Goal: Use online tool/utility

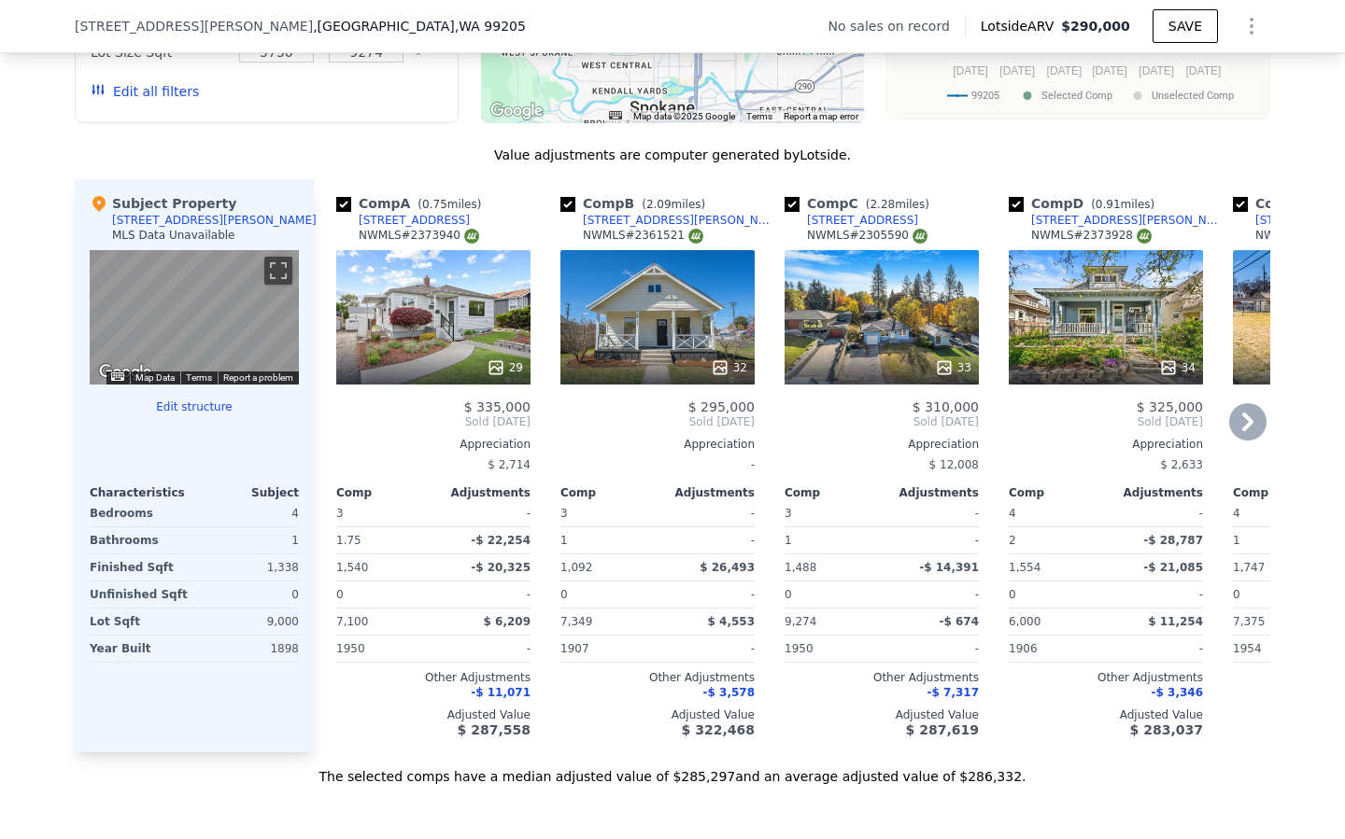
scroll to position [0, 1]
click at [605, 304] on div "32" at bounding box center [656, 317] width 194 height 134
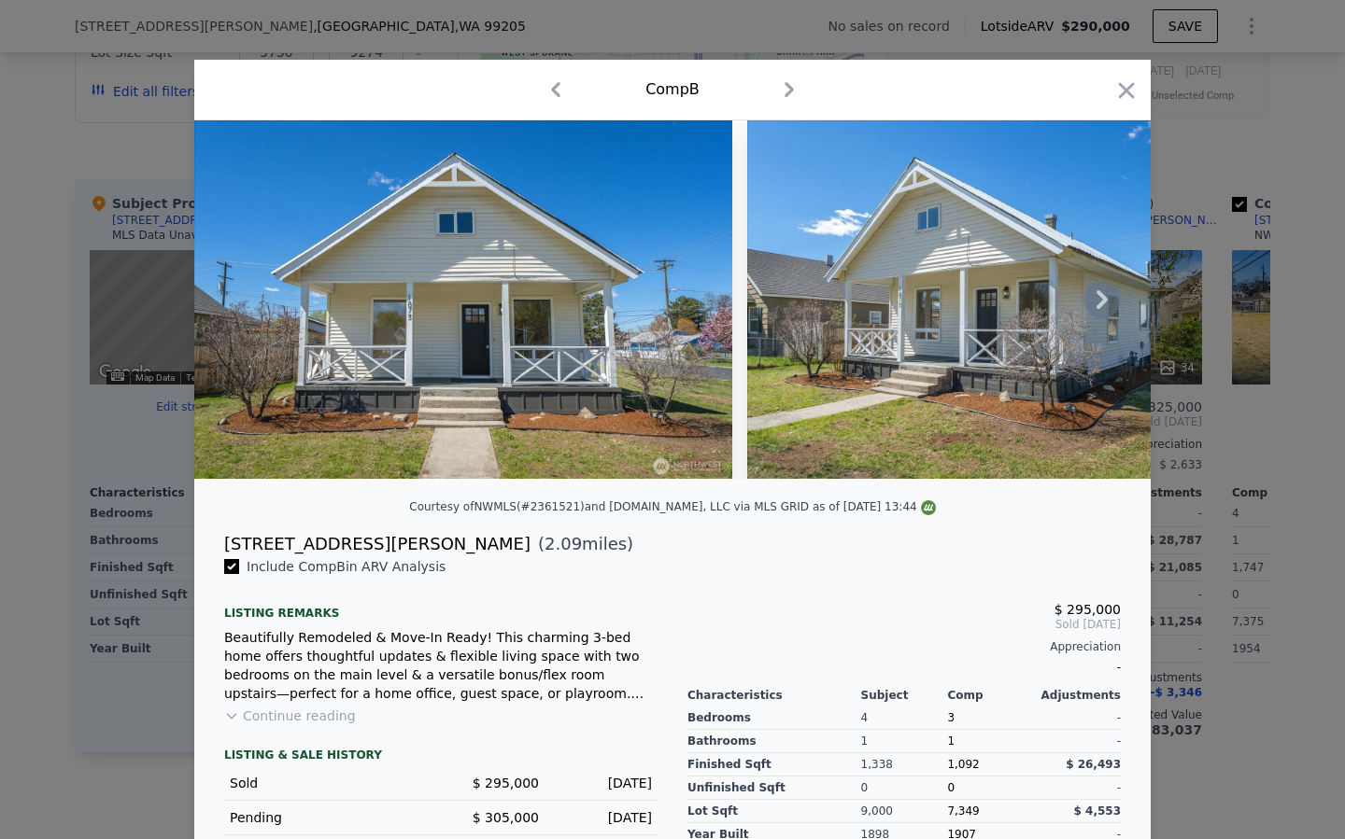
click at [1100, 307] on icon at bounding box center [1101, 299] width 37 height 37
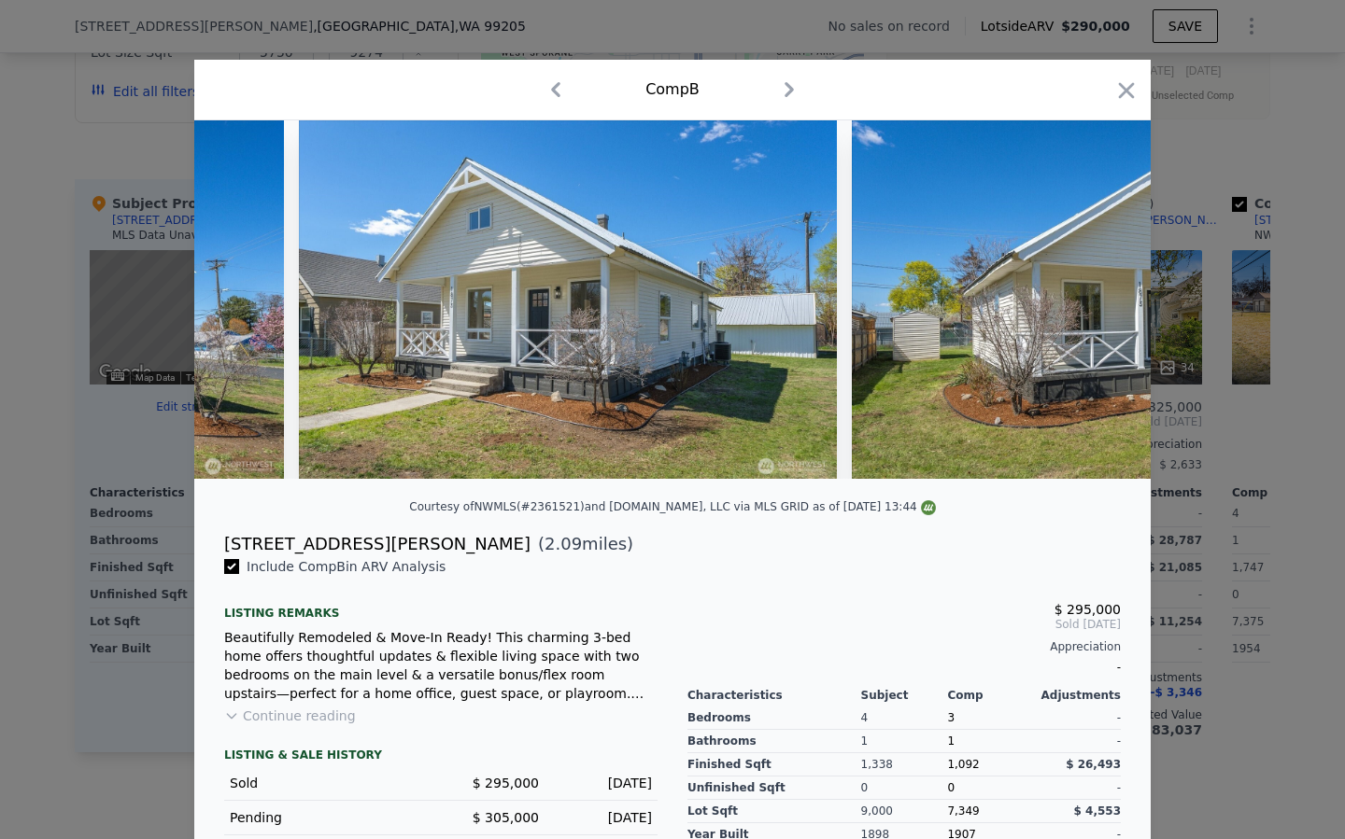
click at [1100, 307] on img at bounding box center [1121, 299] width 538 height 359
click at [1095, 297] on icon at bounding box center [1101, 299] width 37 height 37
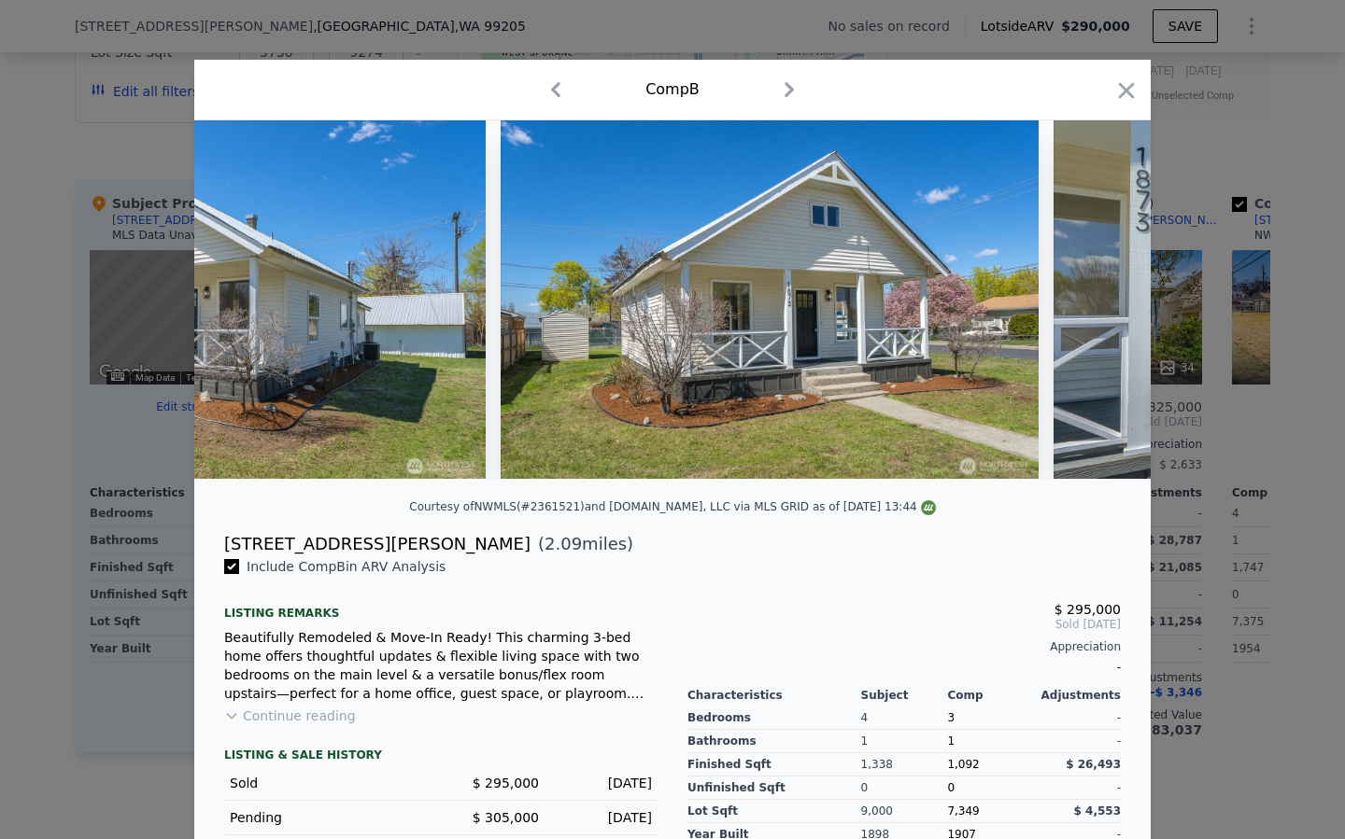
scroll to position [0, 896]
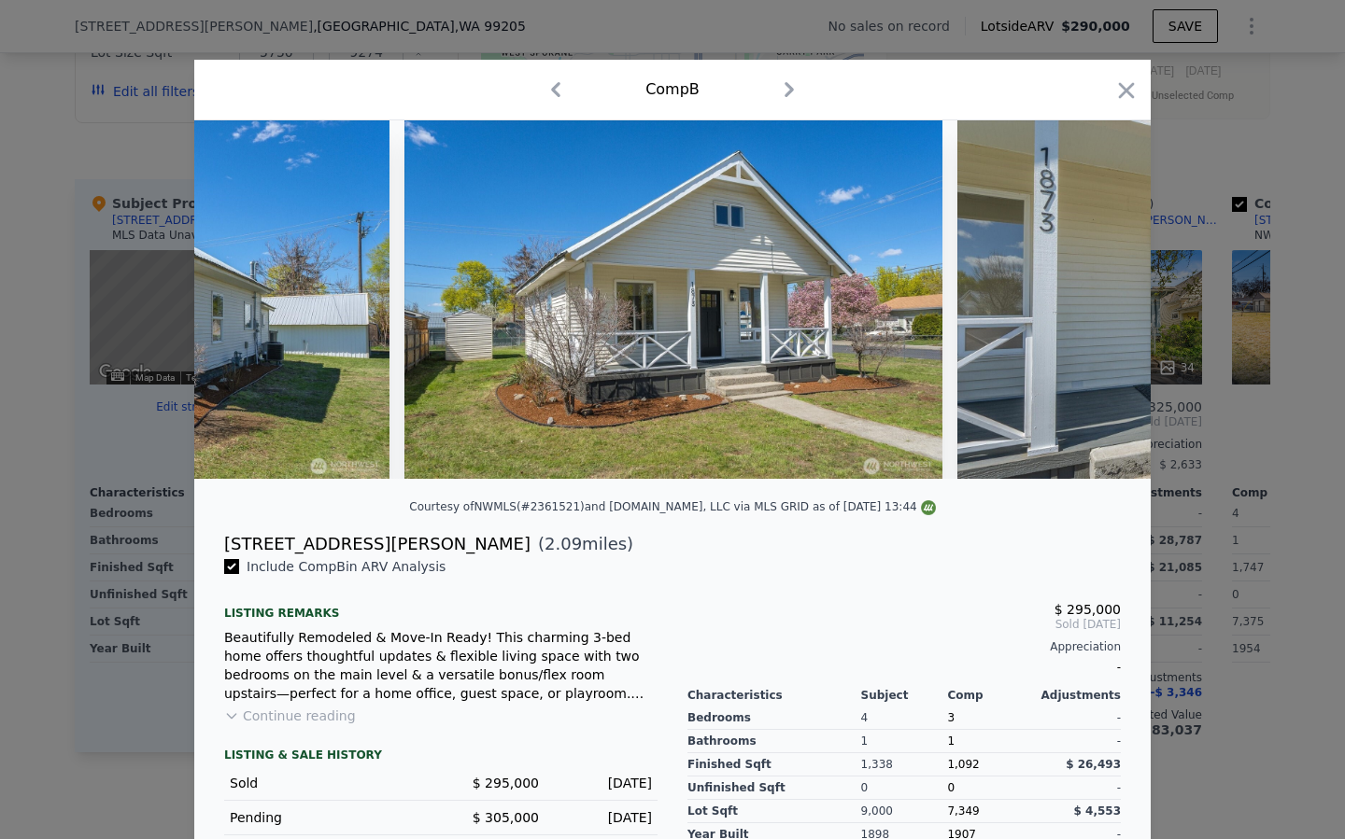
click at [1096, 299] on div at bounding box center [672, 299] width 956 height 359
click at [1096, 302] on icon at bounding box center [1101, 299] width 37 height 37
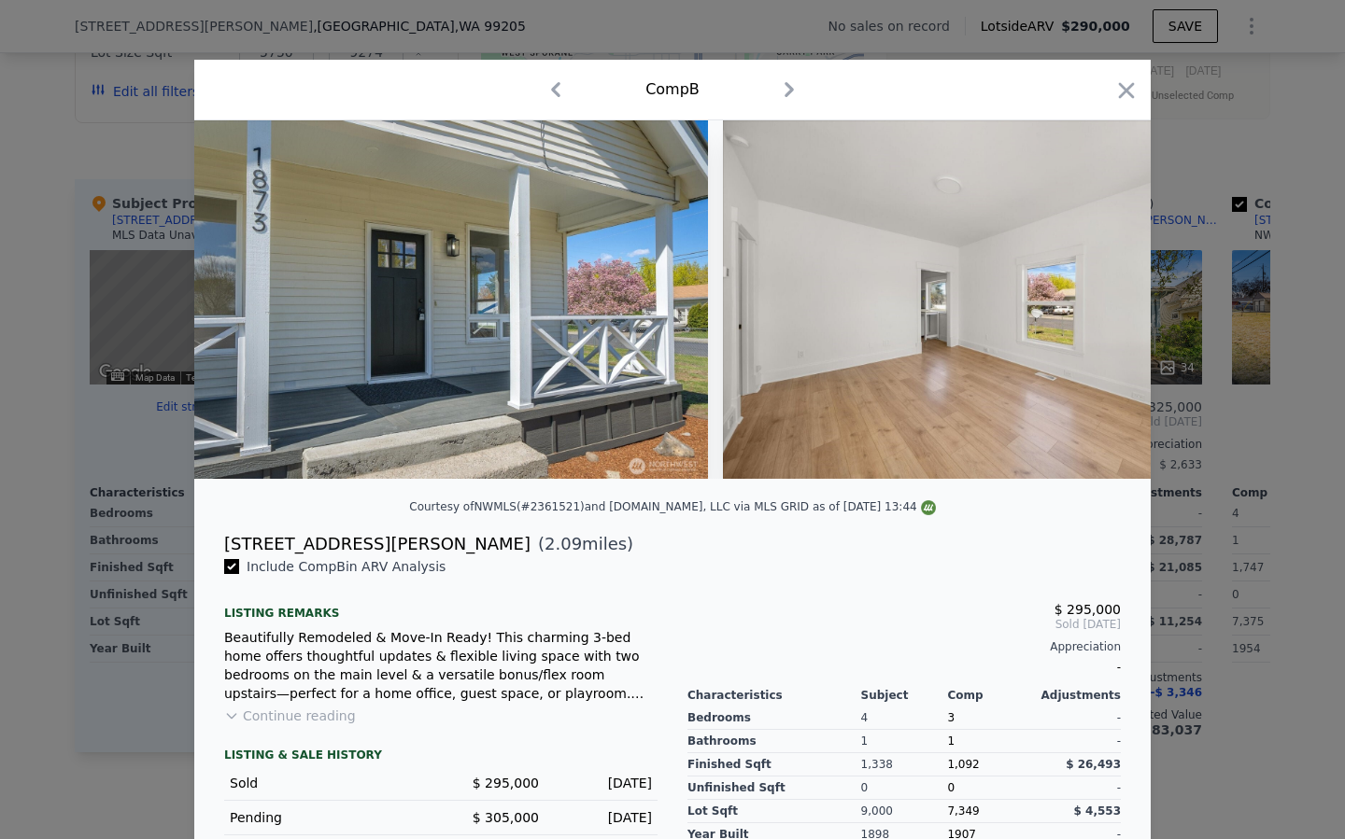
click at [1096, 302] on img at bounding box center [992, 299] width 538 height 359
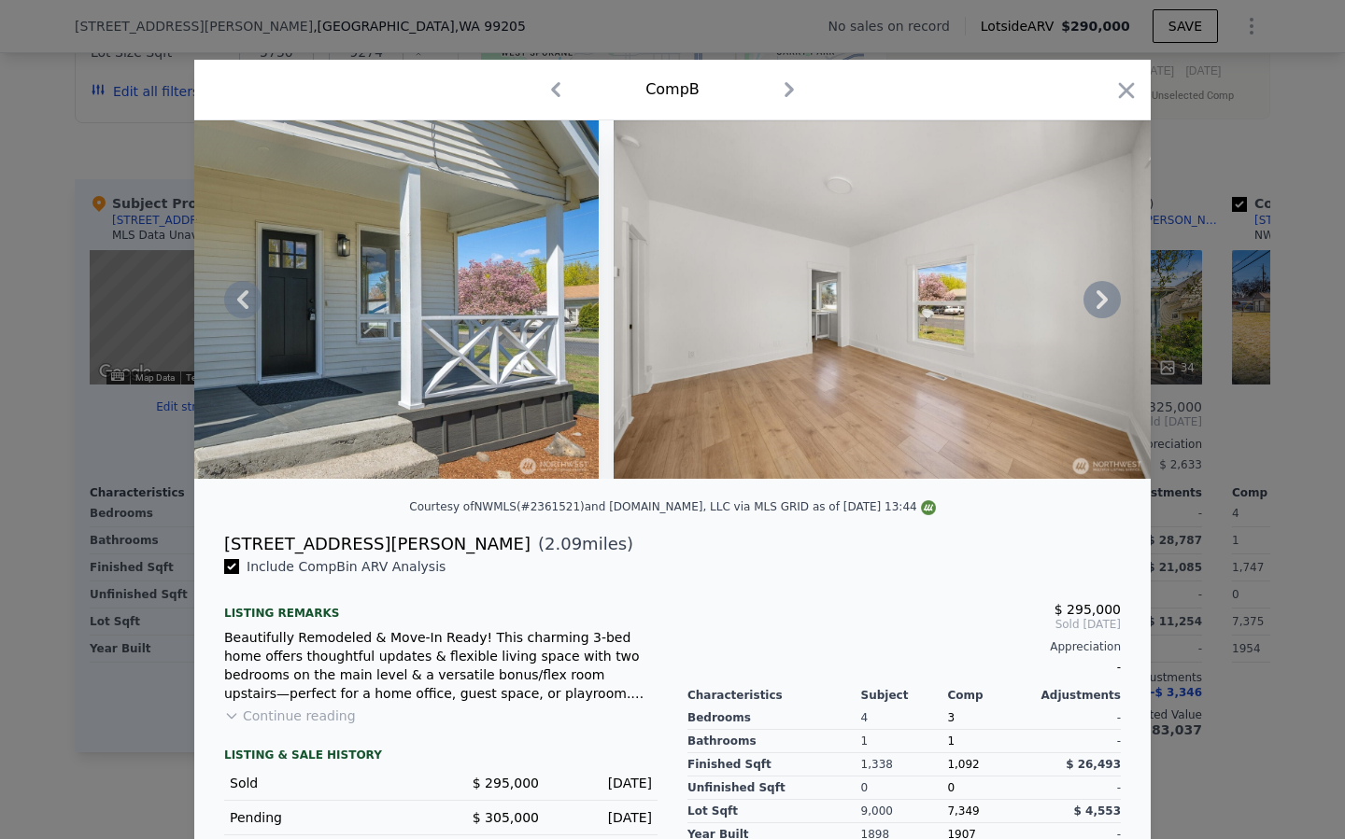
click at [1096, 302] on icon at bounding box center [1101, 299] width 37 height 37
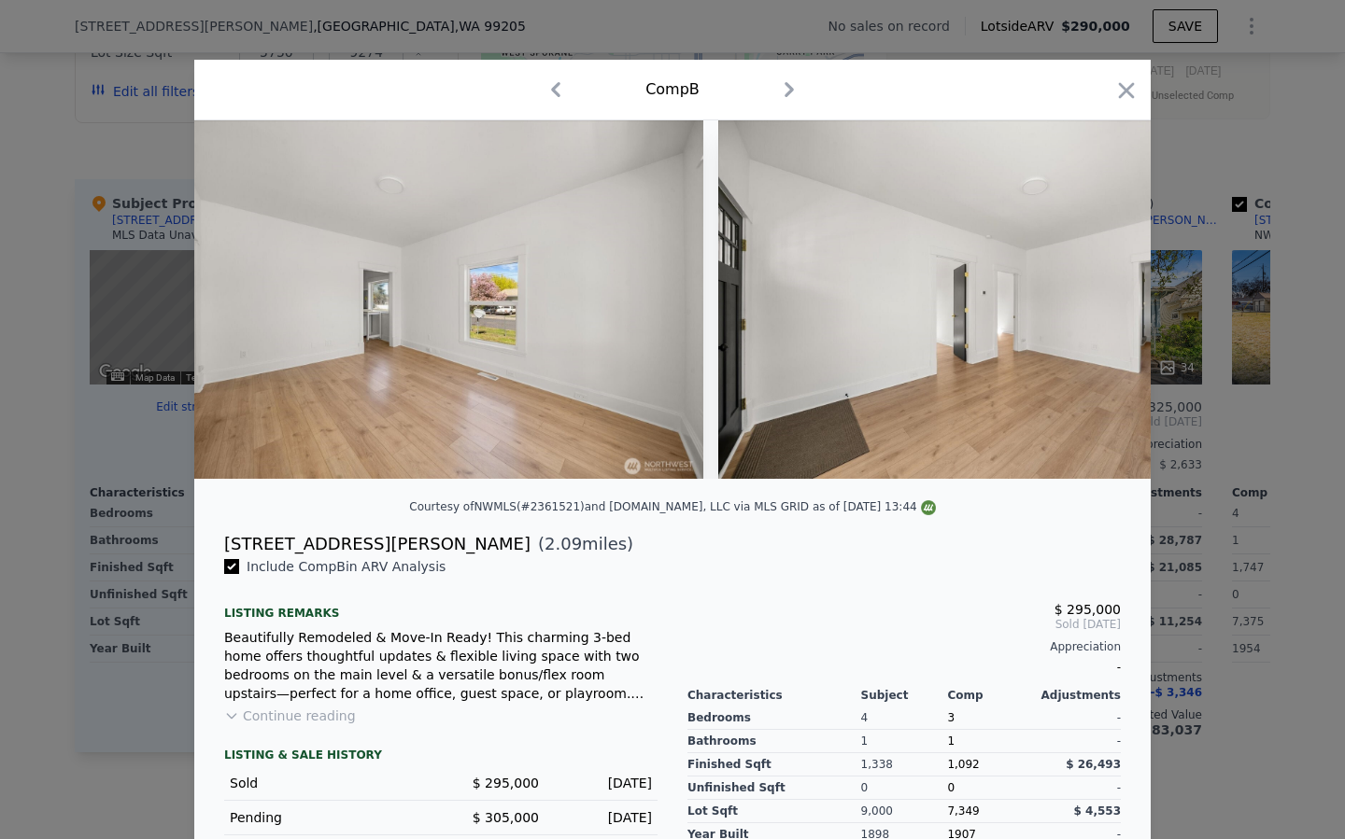
click at [1096, 302] on div at bounding box center [672, 299] width 956 height 359
click at [1096, 302] on icon at bounding box center [1101, 299] width 37 height 37
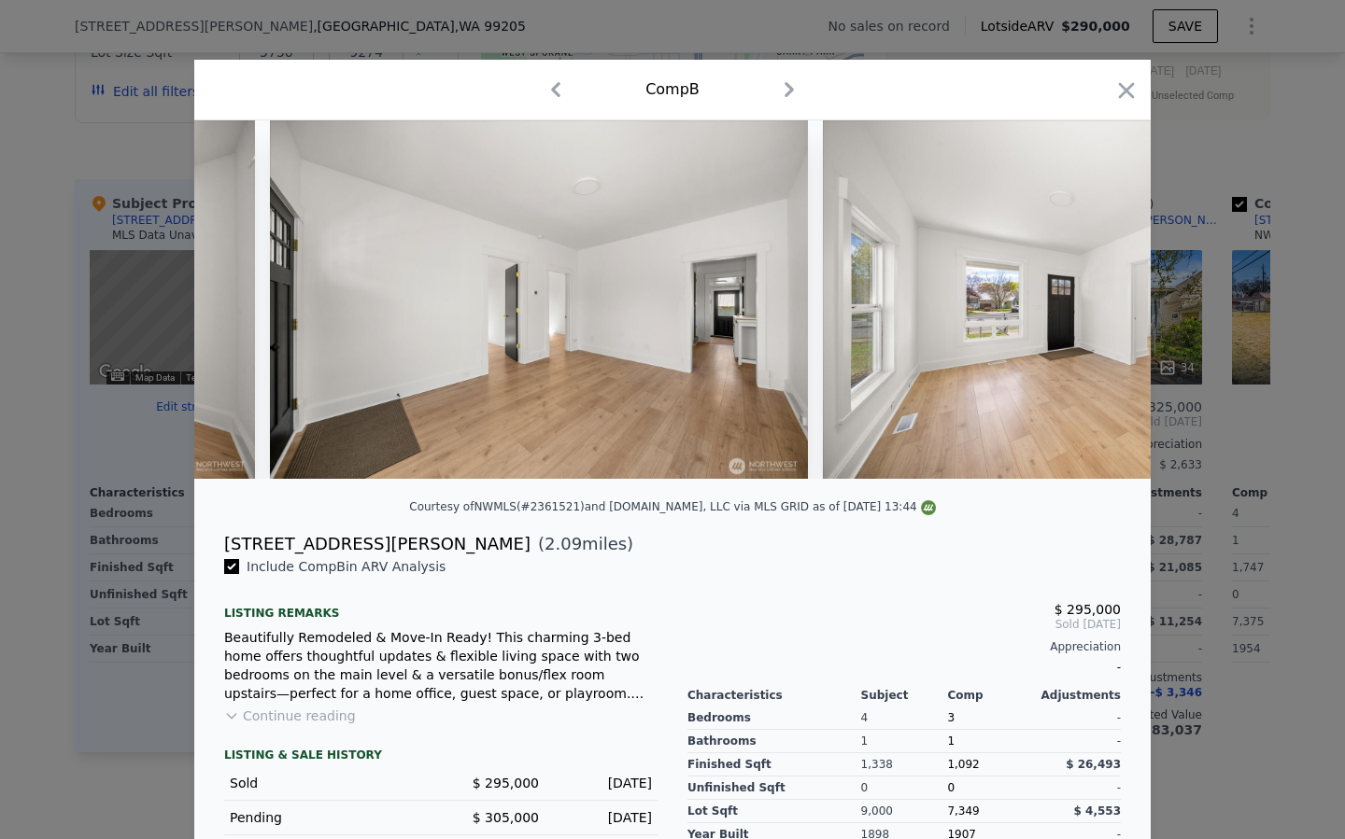
click at [1096, 302] on img at bounding box center [1092, 299] width 538 height 359
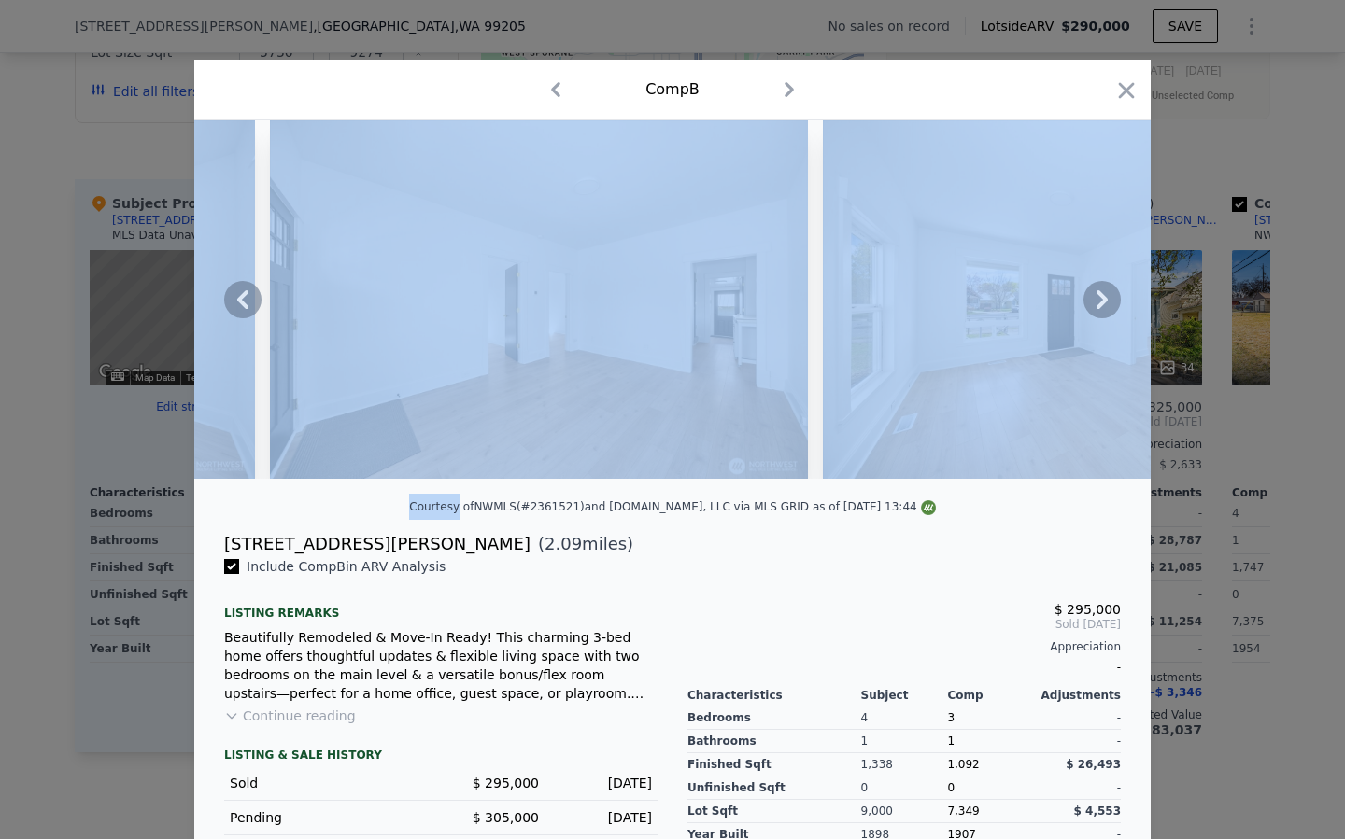
click at [1096, 302] on icon at bounding box center [1101, 299] width 37 height 37
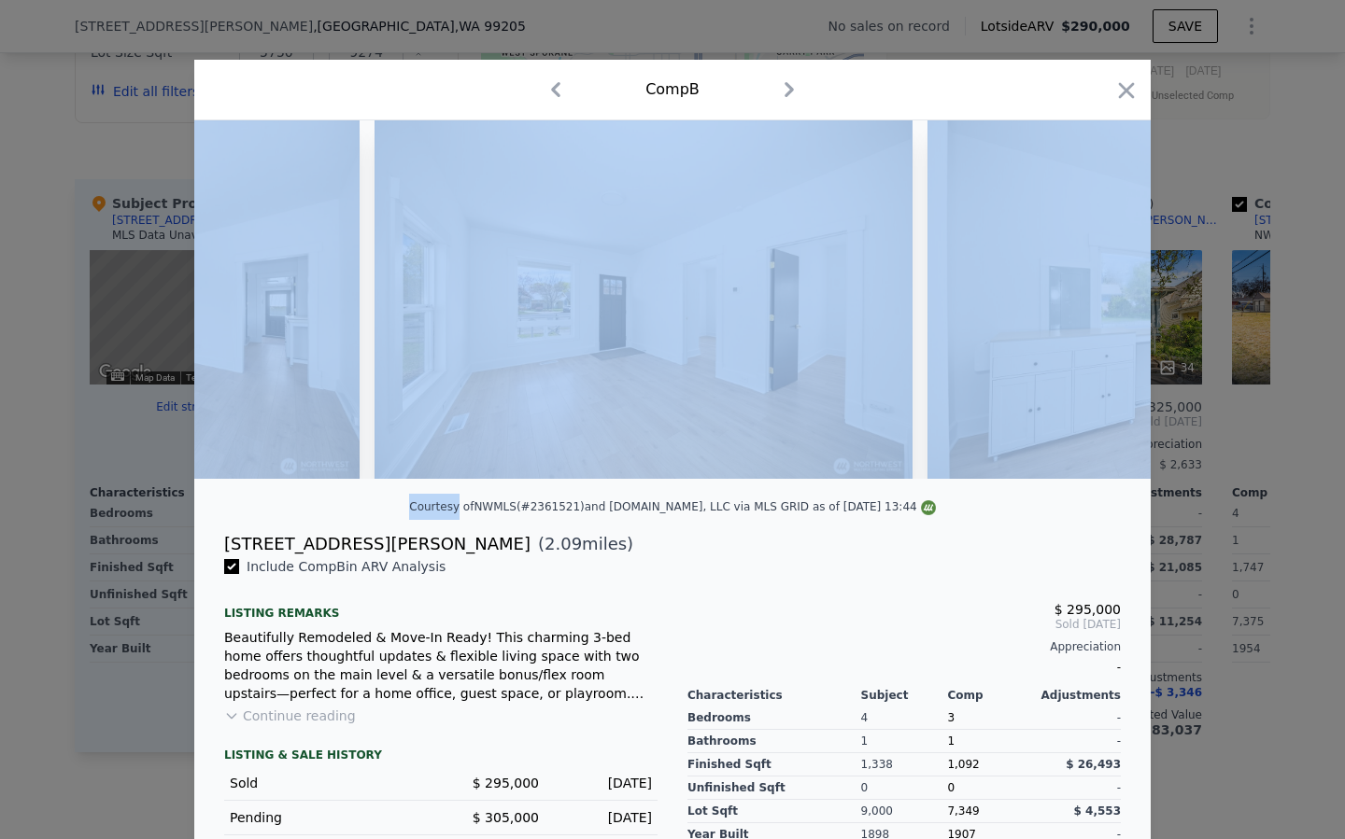
click at [1096, 302] on img at bounding box center [1196, 299] width 538 height 359
click at [1096, 302] on icon at bounding box center [1101, 299] width 37 height 37
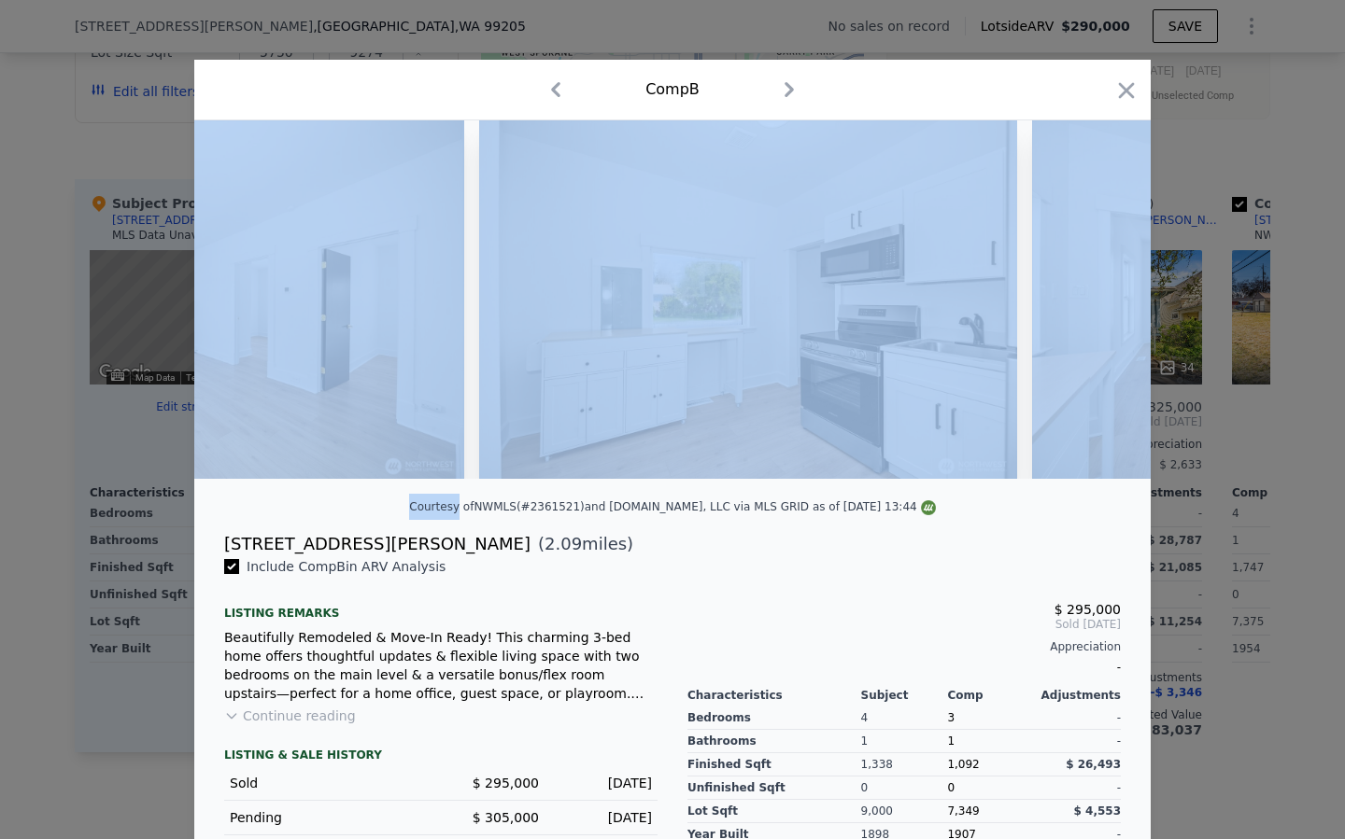
click at [1096, 302] on img at bounding box center [1301, 299] width 538 height 359
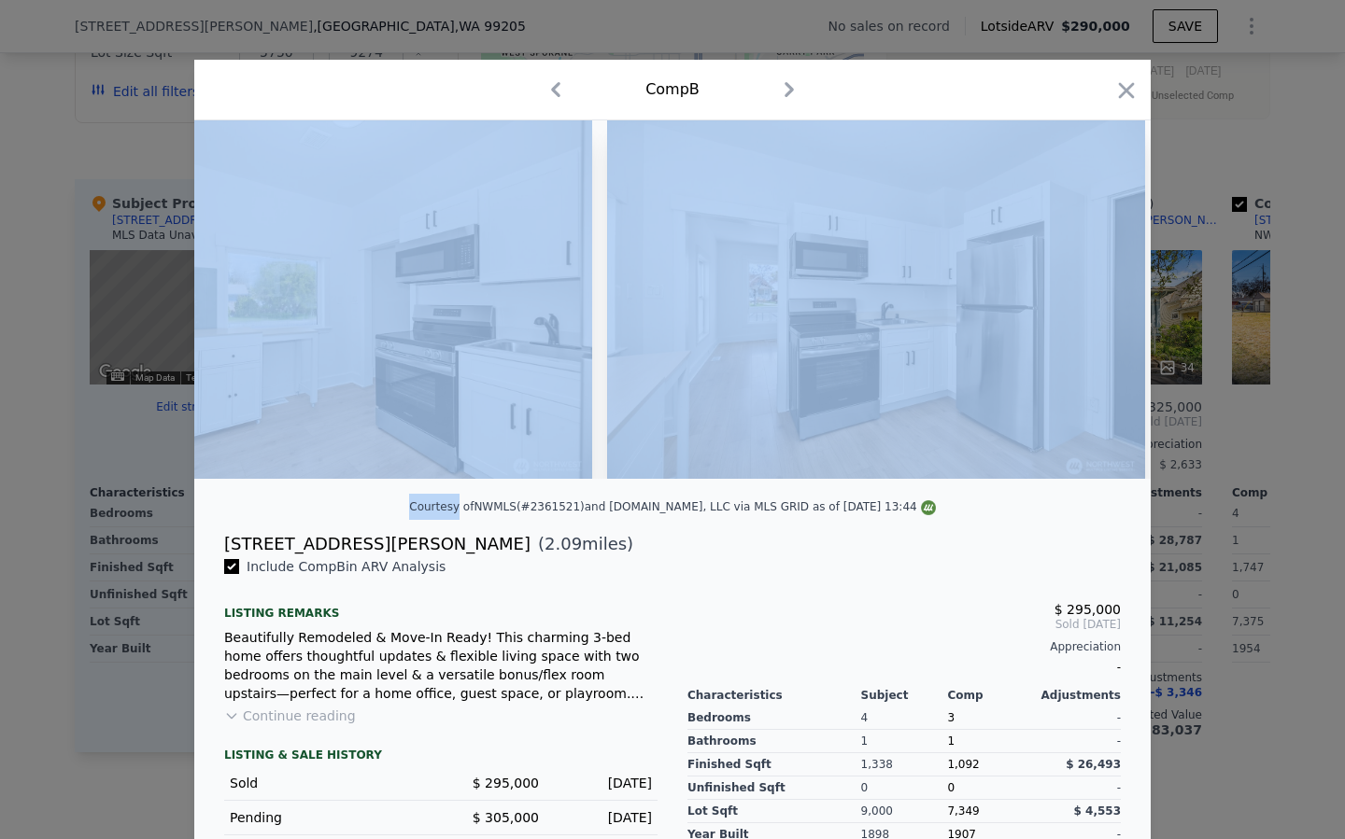
scroll to position [0, 4033]
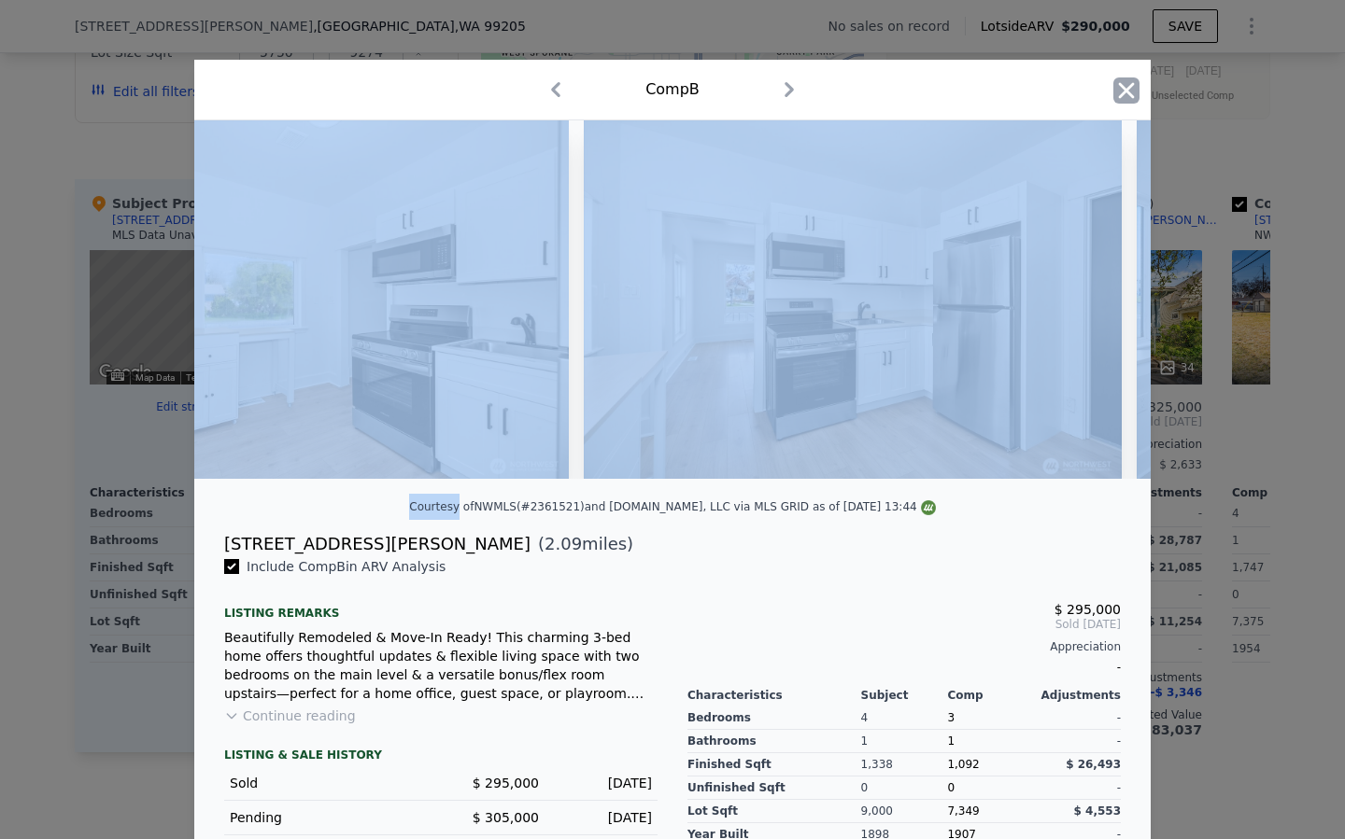
click at [1132, 83] on icon "button" at bounding box center [1127, 90] width 16 height 16
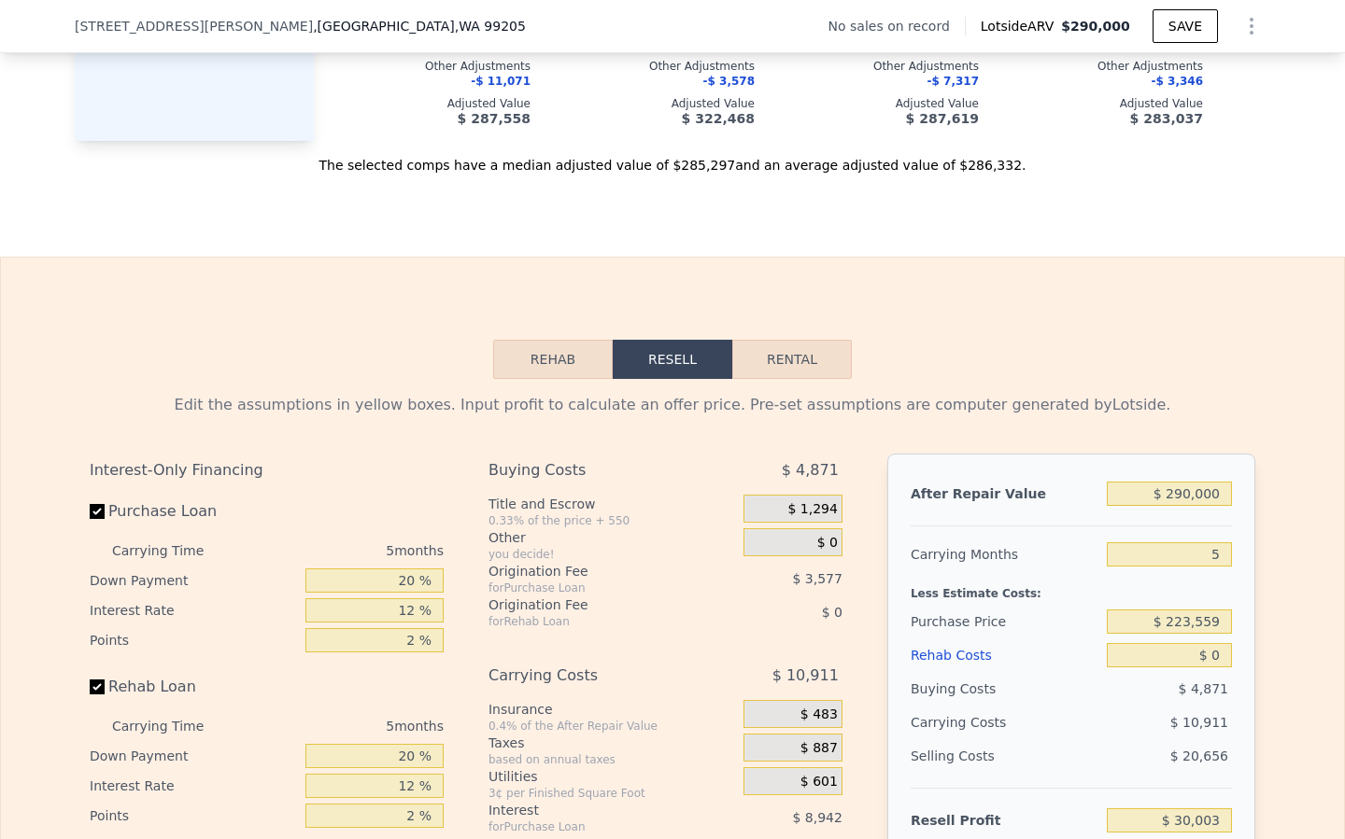
scroll to position [2324, 0]
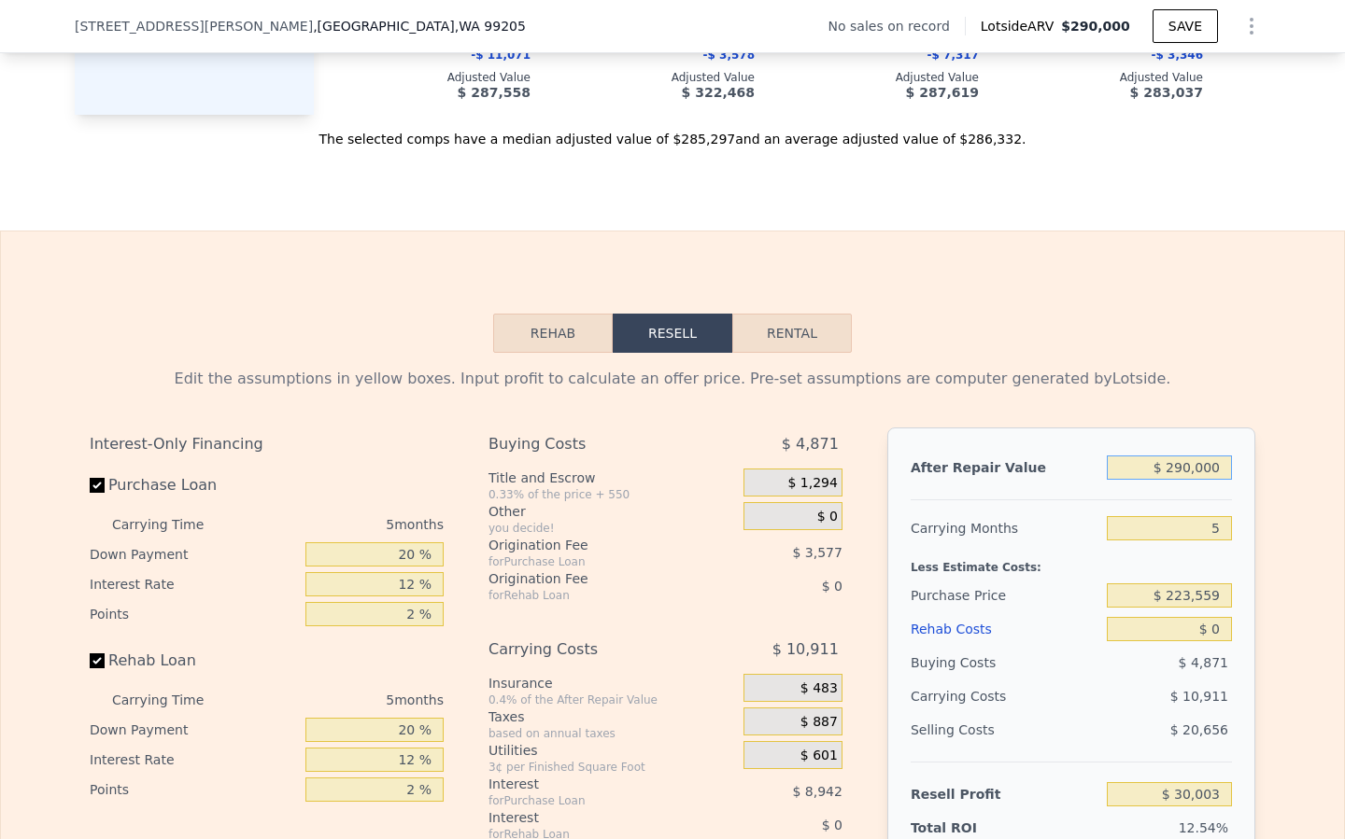
drag, startPoint x: 1217, startPoint y: 465, endPoint x: 1167, endPoint y: 466, distance: 49.5
click at [1167, 466] on input "$ 290,000" at bounding box center [1169, 468] width 125 height 24
type input "$ 3"
type input "-$ 239,405"
type input "$ 30"
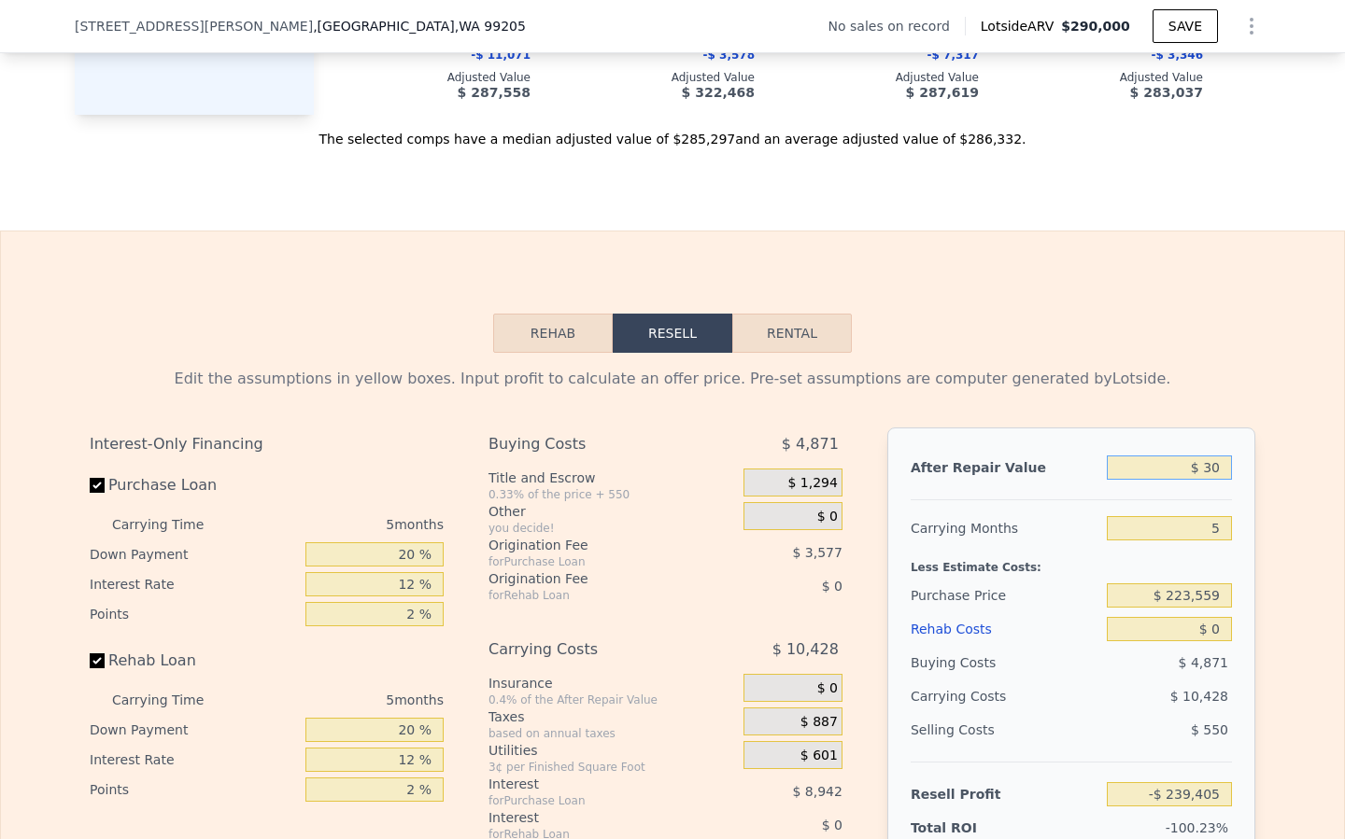
type input "-$ 239,380"
type input "$ 300"
type input "-$ 239,130"
type input "$ 3,000"
type input "-$ 236,621"
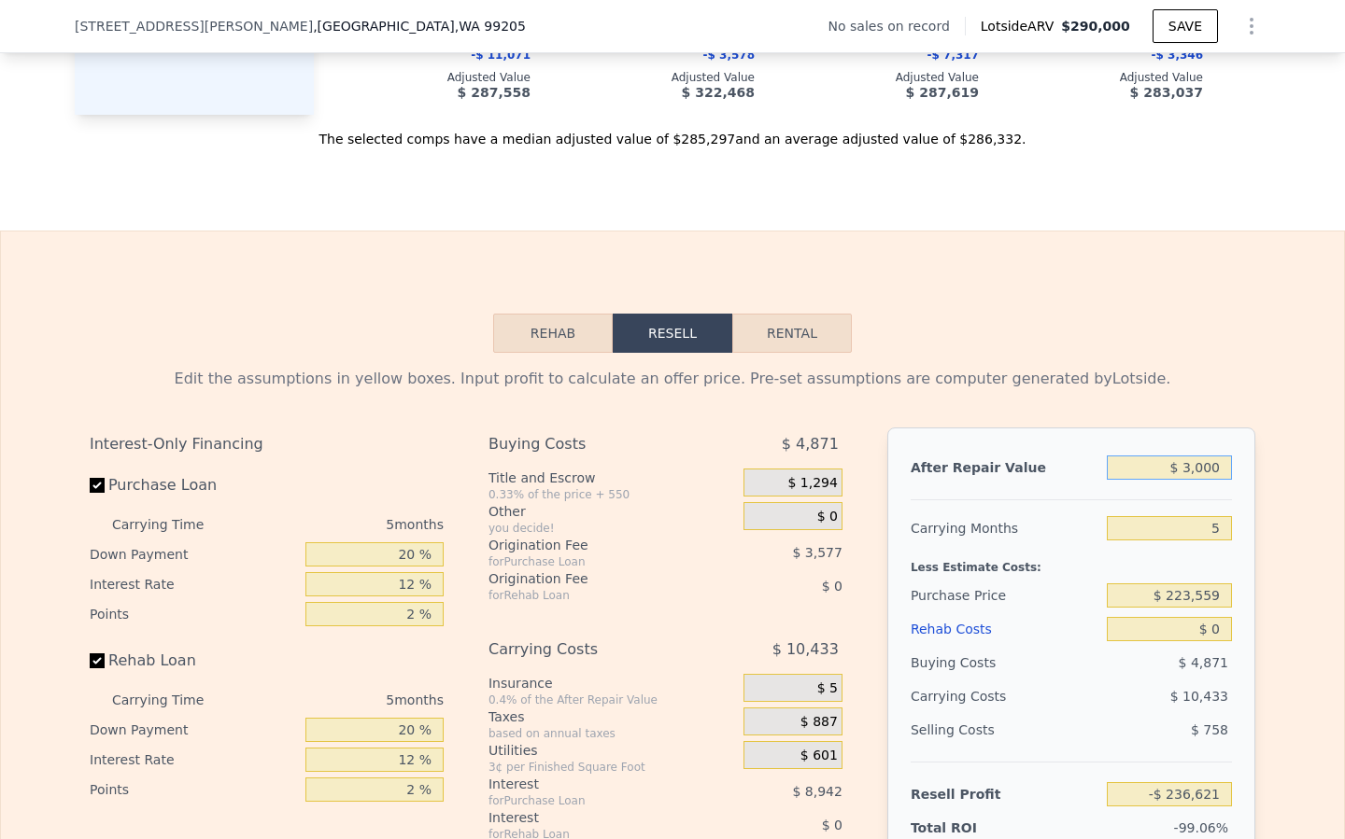
type input "$ 30,000"
type input "-$ 211,538"
type input "$ 300,000"
type input "$ 39,293"
type input "$ 300,000"
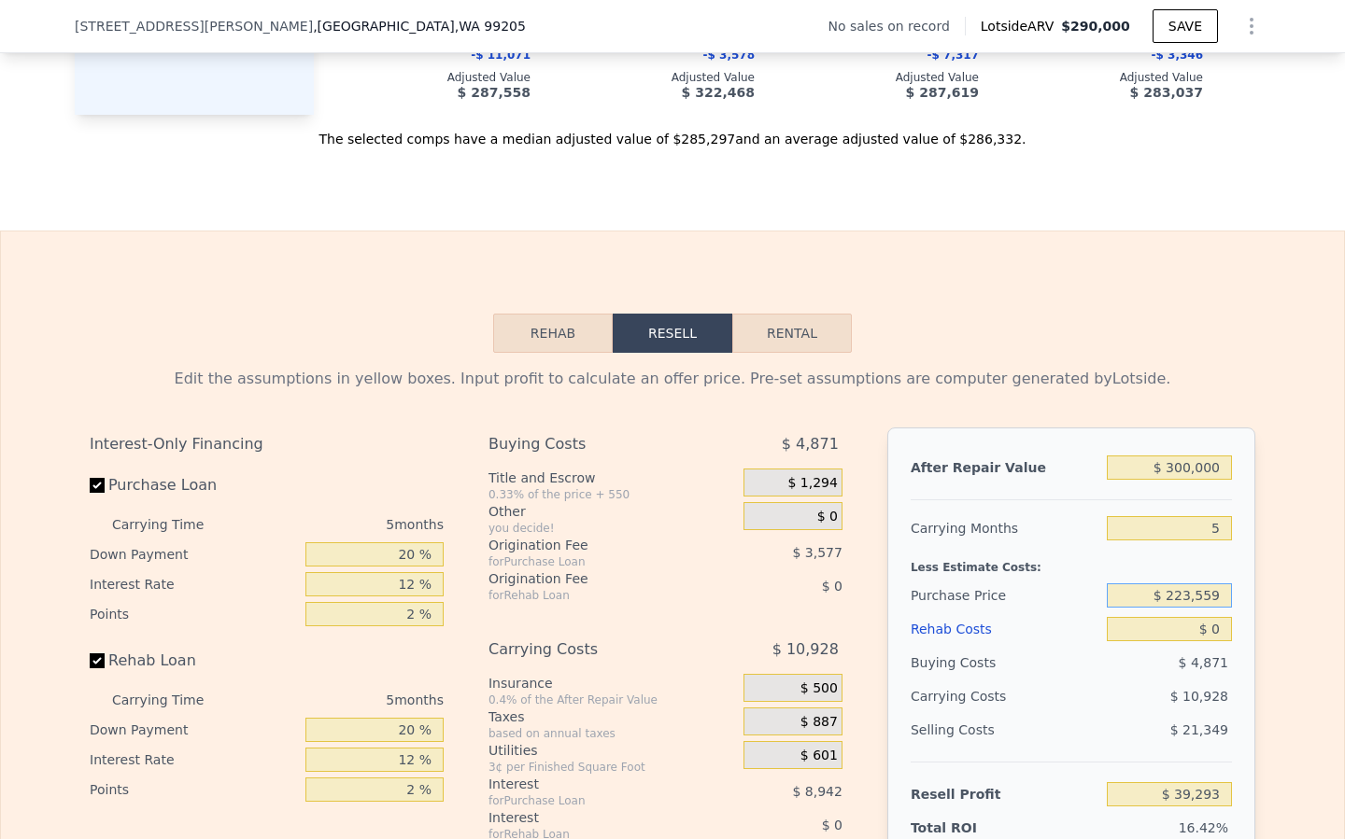
click at [1191, 597] on input "$ 223,559" at bounding box center [1169, 596] width 125 height 24
click at [1199, 592] on input "$ 223,559" at bounding box center [1169, 596] width 125 height 24
type input "$ 150,000"
type input "$ 117,213"
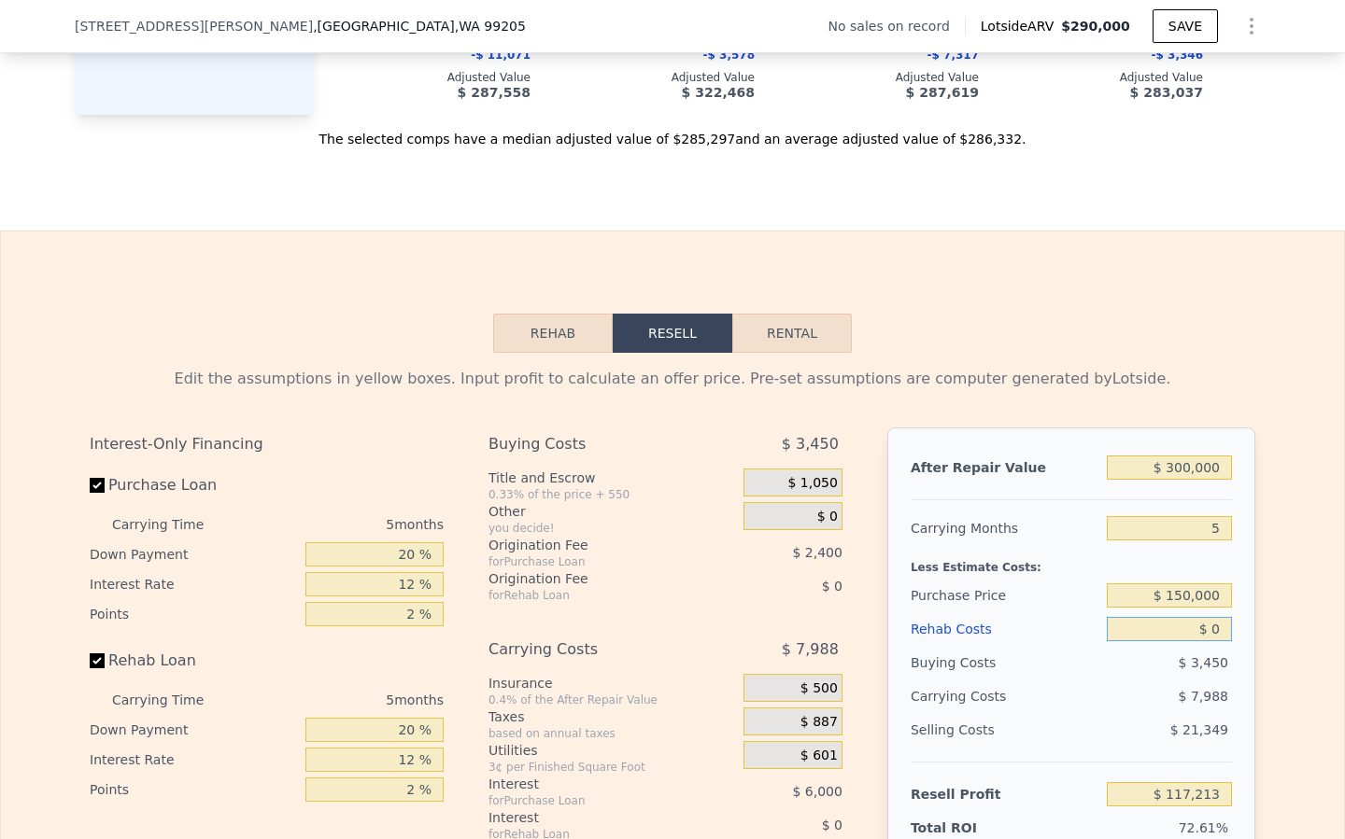
click at [1217, 632] on input "$ 0" at bounding box center [1169, 629] width 125 height 24
type input "$ 9"
type input "$ 117,204"
type input "$ 90"
type input "$ 117,117"
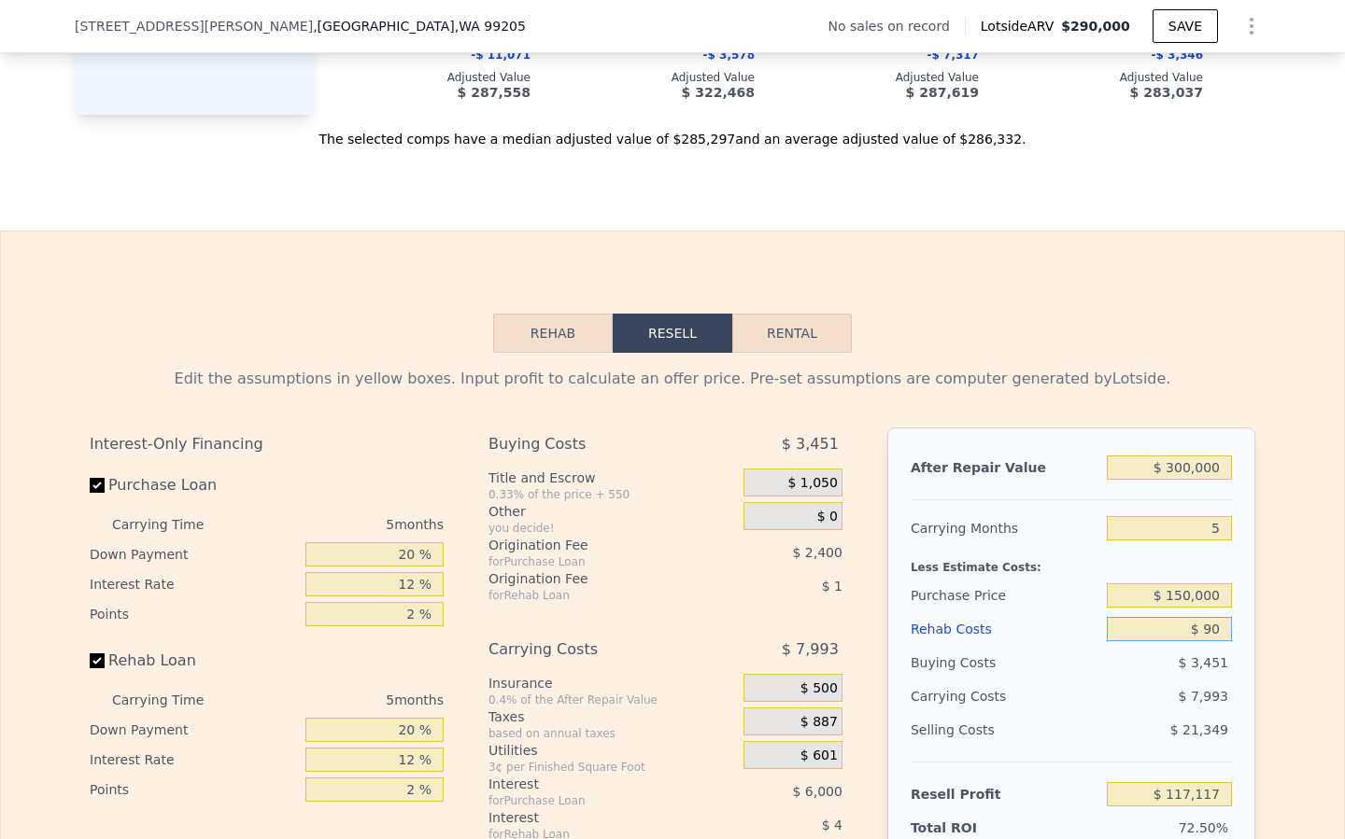
type input "$ 900"
type input "$ 116,264"
type input "$ 9,000"
type input "$ 107,709"
type input "$ 90,000"
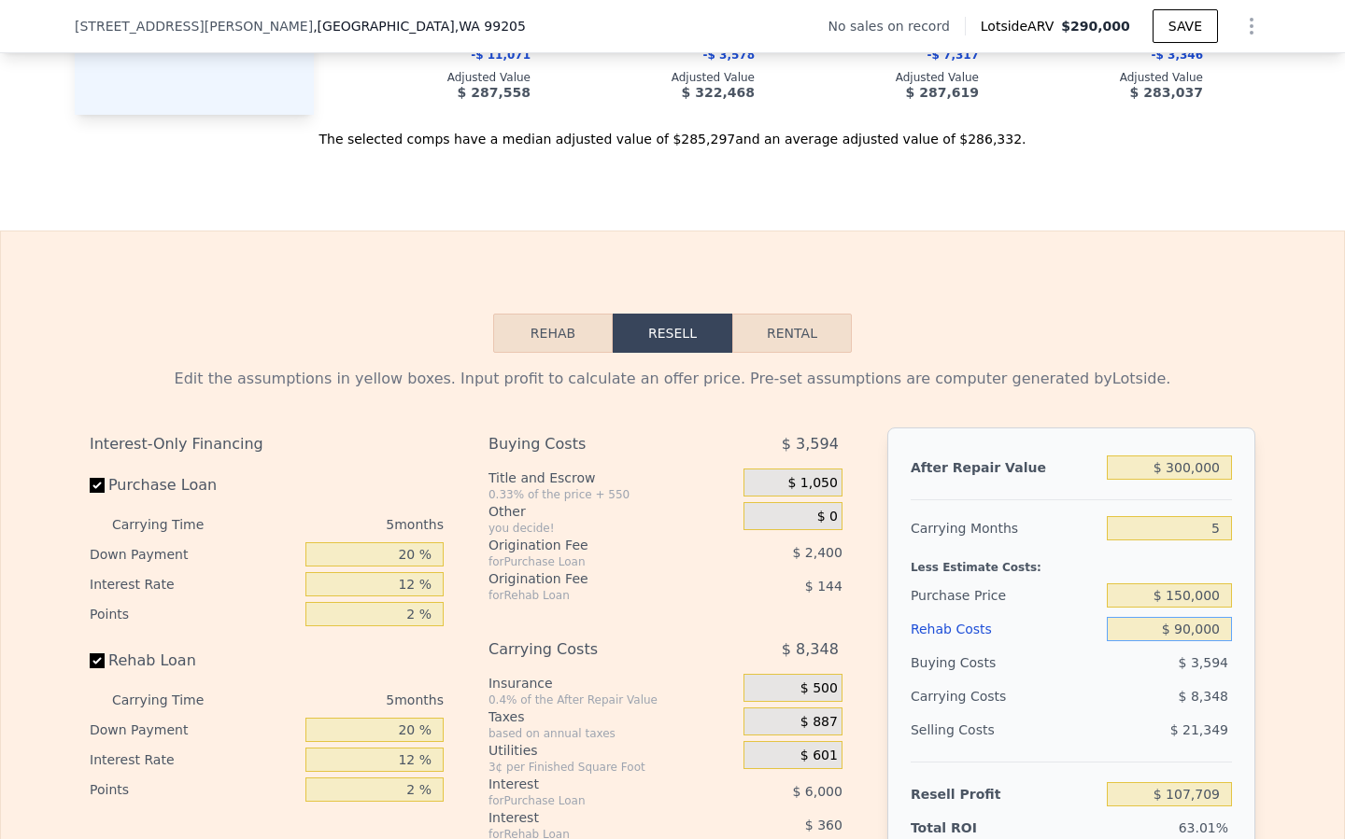
type input "$ 22,173"
click at [1072, 698] on div "$ 11,588" at bounding box center [1133, 697] width 197 height 34
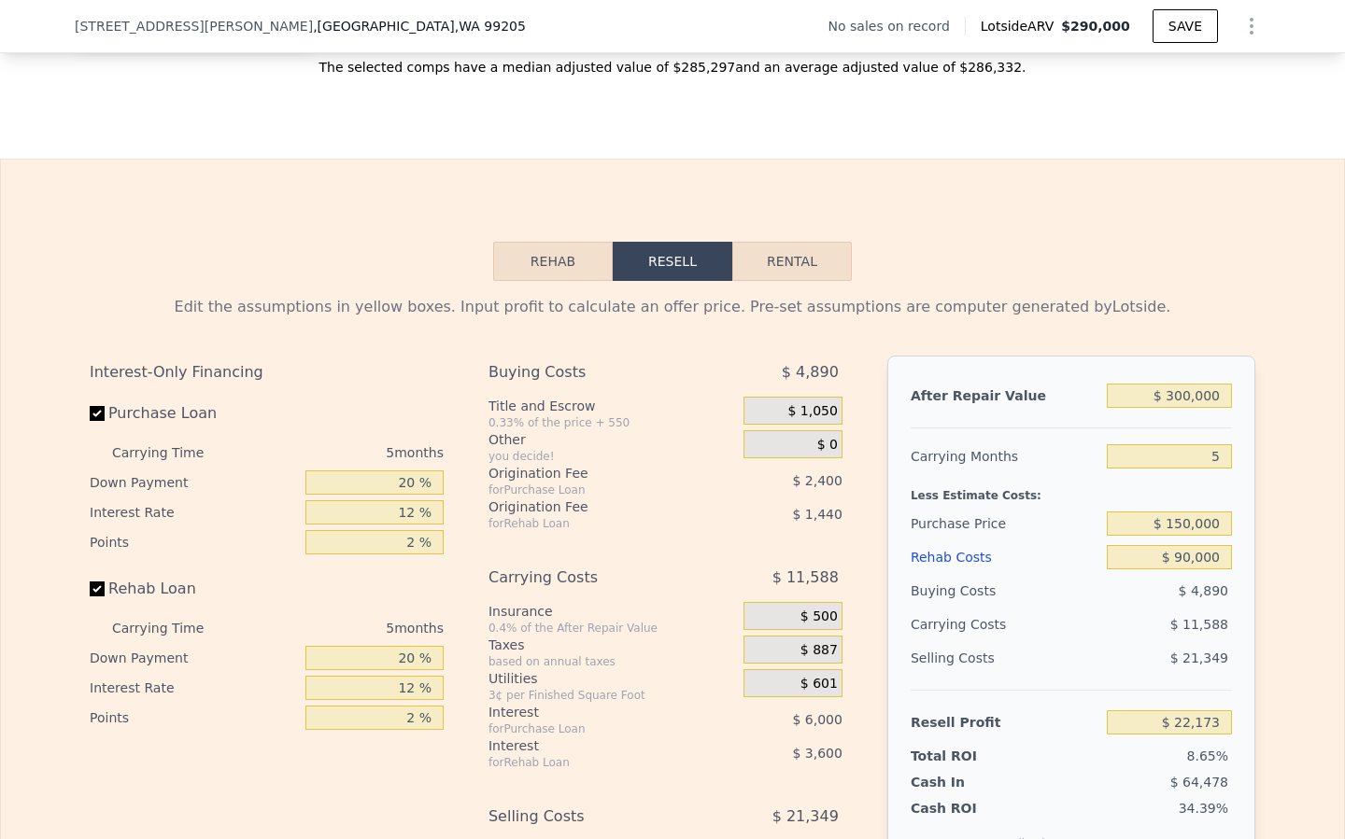
scroll to position [2419, 0]
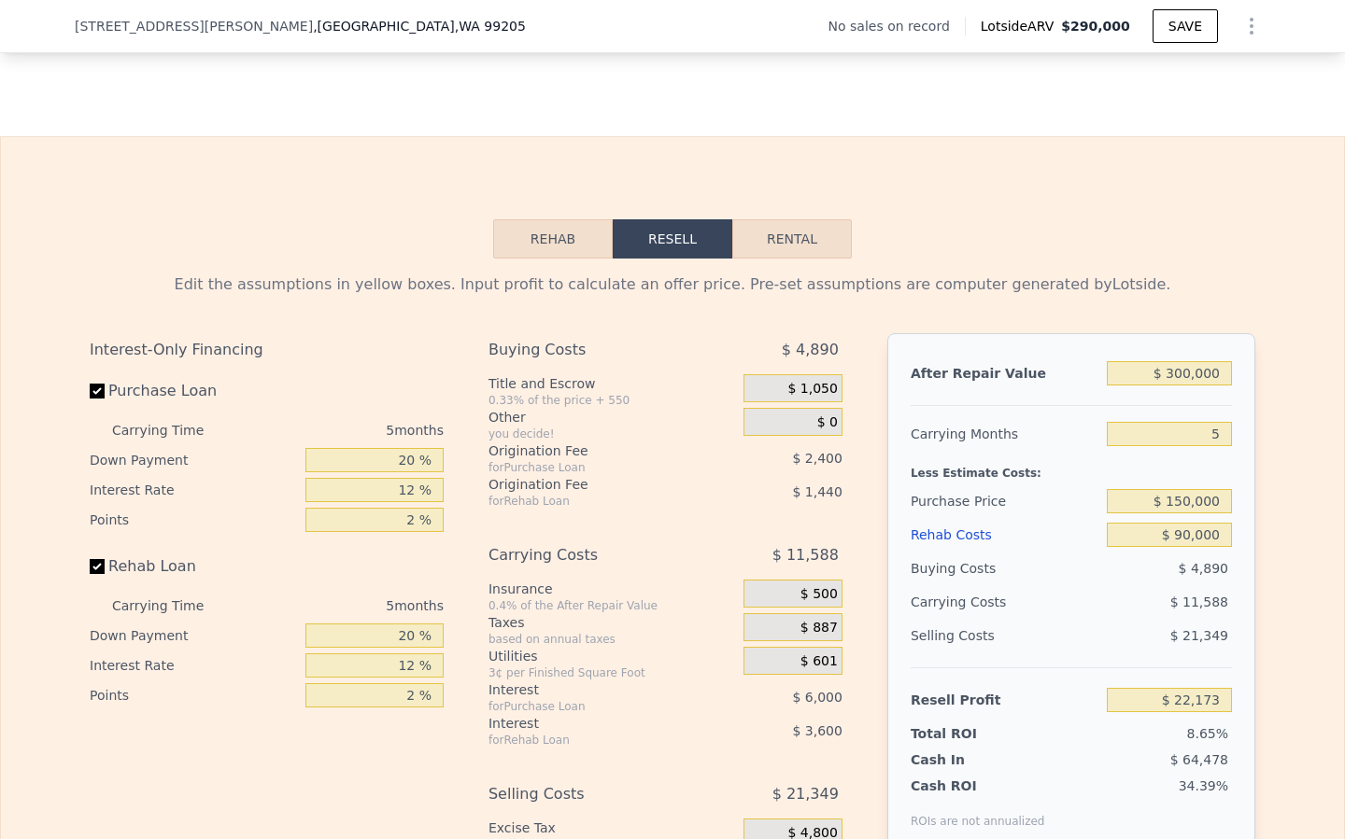
click at [1026, 697] on div "Resell Profit" at bounding box center [1004, 701] width 189 height 34
click at [1187, 536] on input "$ 90,000" at bounding box center [1169, 535] width 125 height 24
type input "$ 0000"
type input "$ 117,213"
type input "$ 80,000"
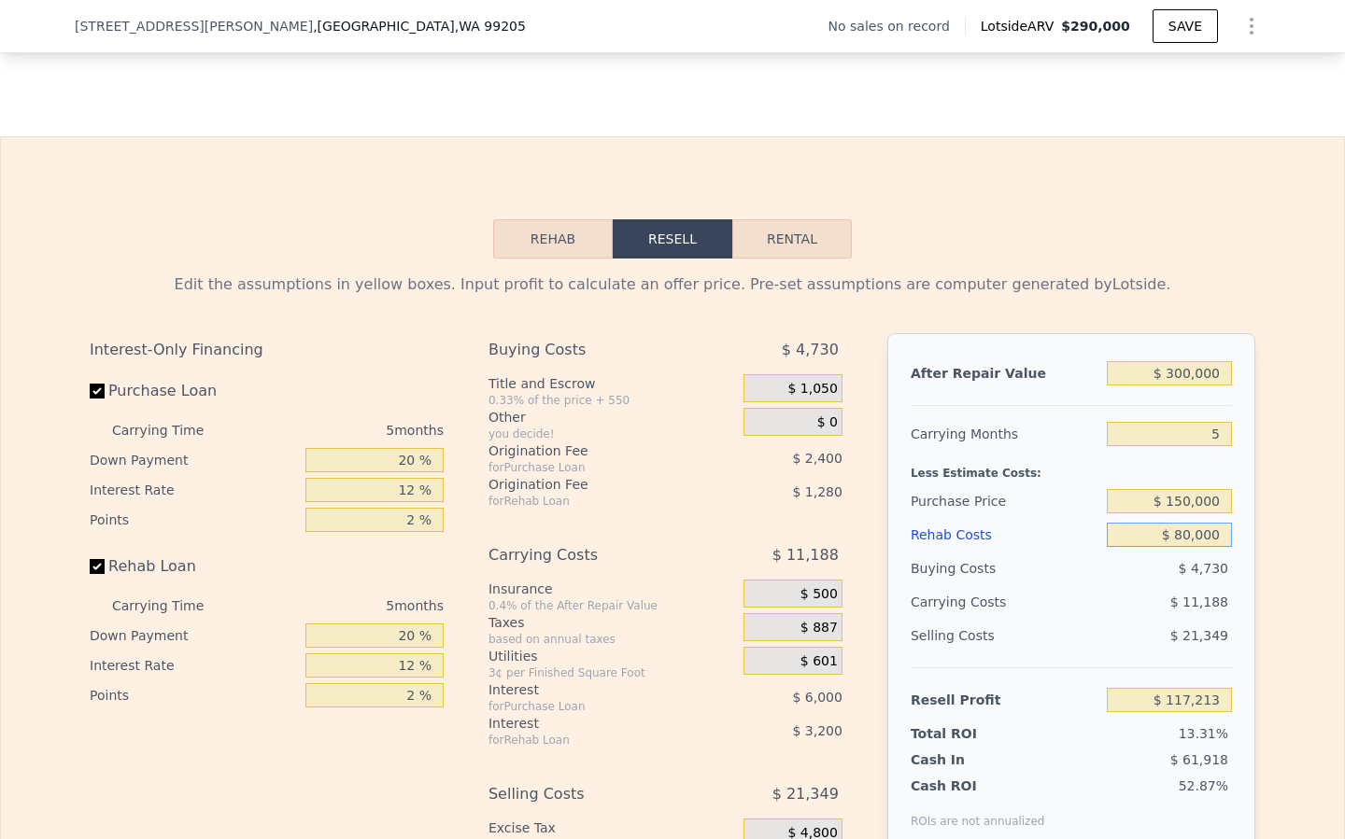
type input "$ 32,733"
type input "$ 80,000"
click at [1053, 640] on div "Selling Costs" at bounding box center [1004, 636] width 189 height 34
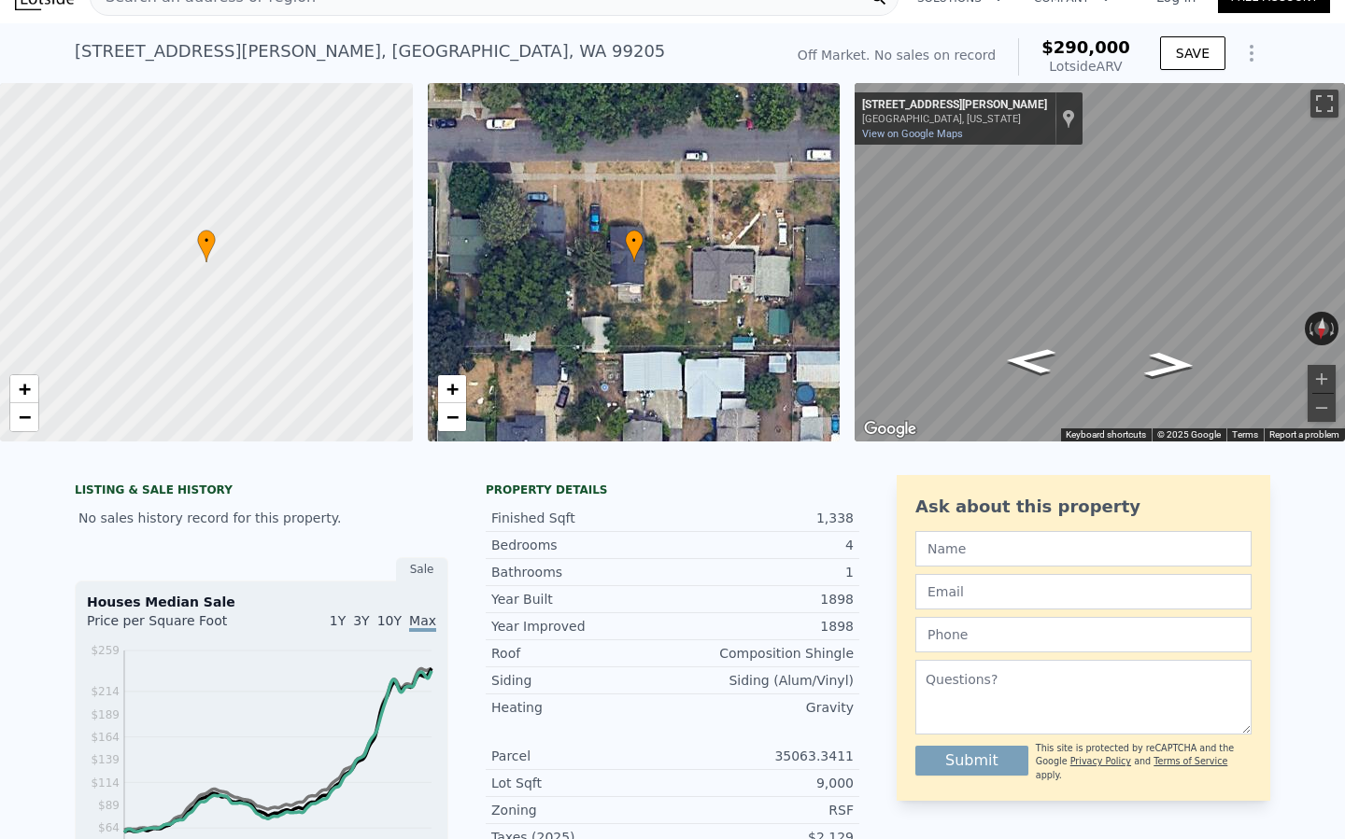
scroll to position [0, 0]
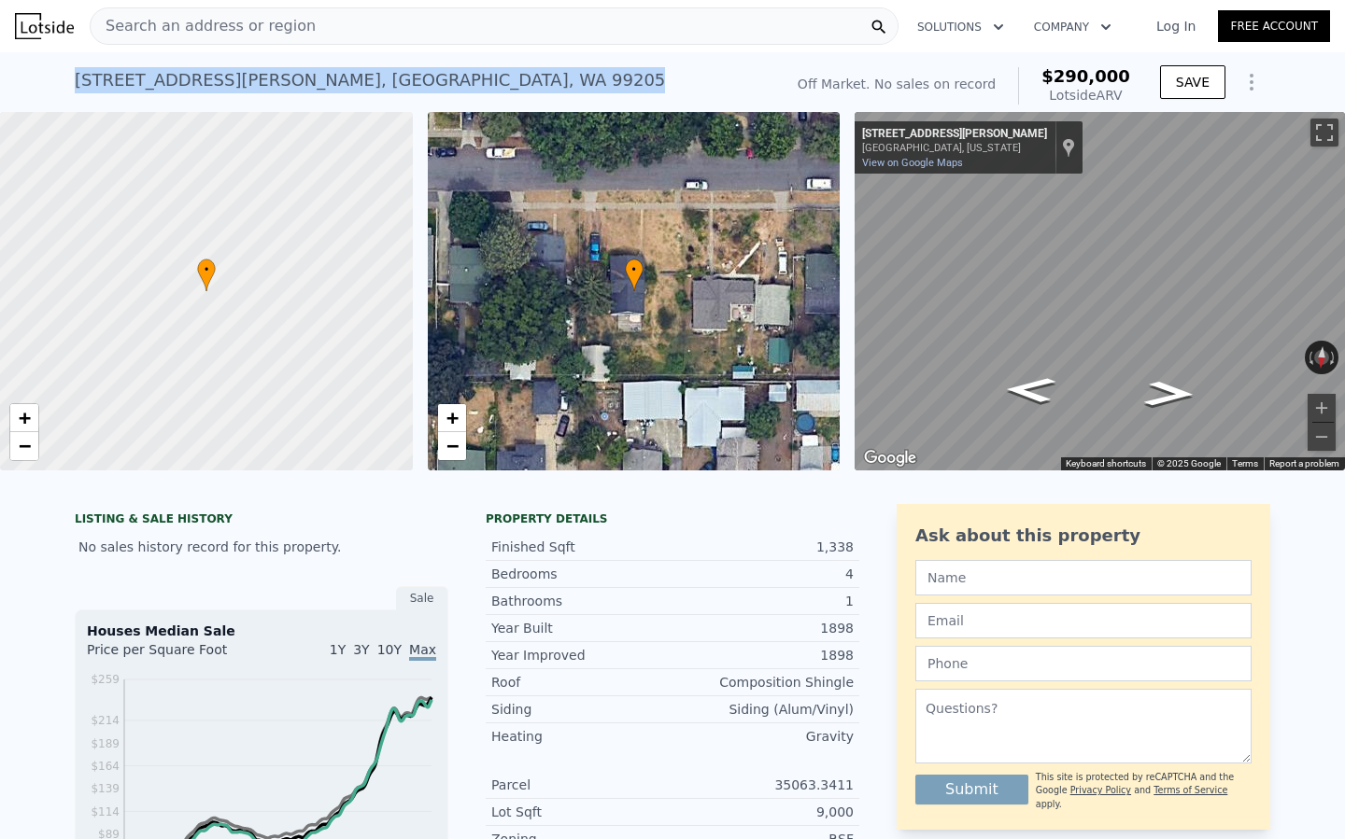
drag, startPoint x: 389, startPoint y: 75, endPoint x: 74, endPoint y: 85, distance: 315.8
click at [3, 84] on div "[STREET_ADDRESS][PERSON_NAME] No sales on record (~ARV $290k ) Off Market. No s…" at bounding box center [672, 82] width 1345 height 60
copy div "[STREET_ADDRESS][PERSON_NAME]"
